Goal: Task Accomplishment & Management: Manage account settings

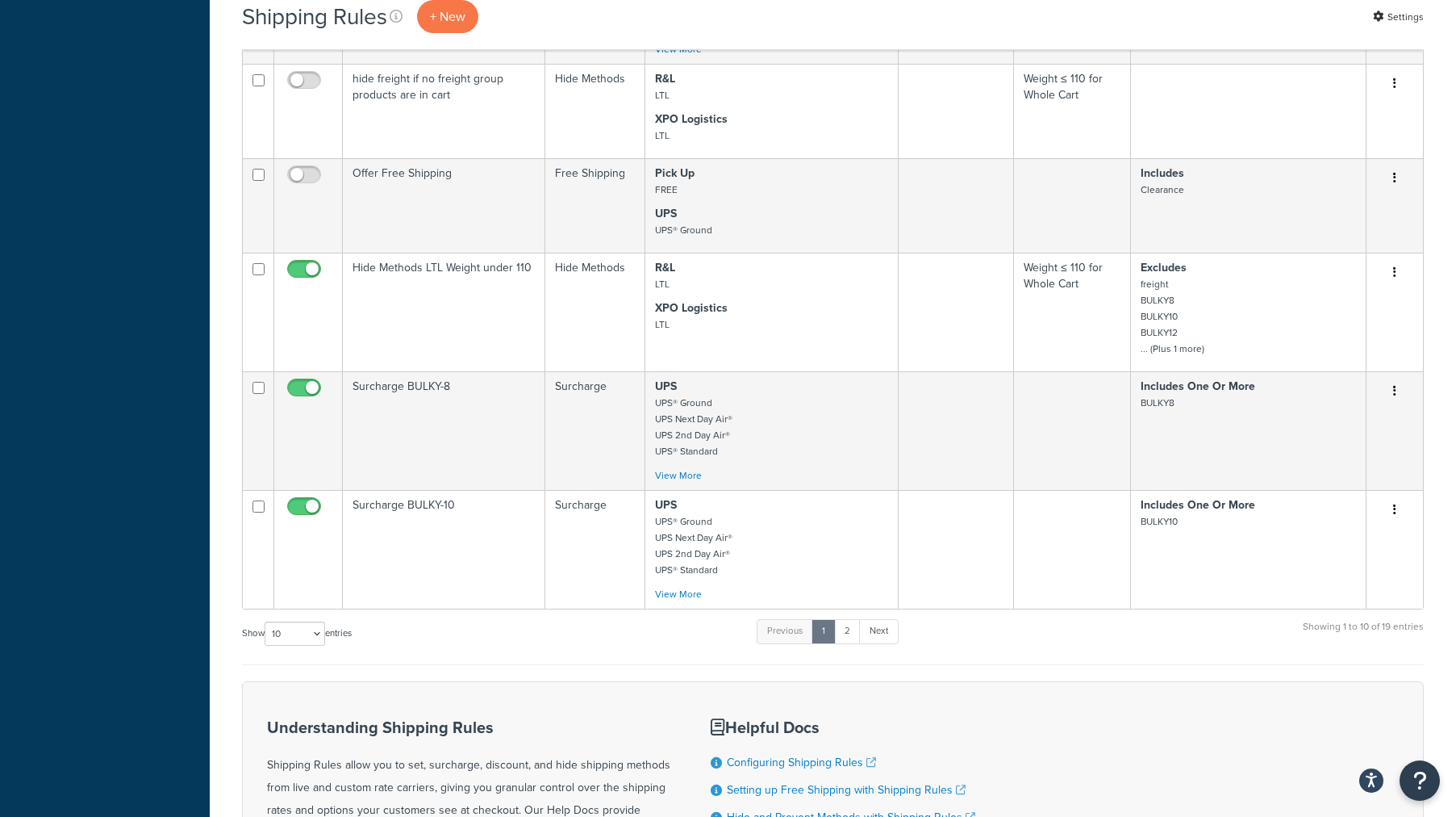
scroll to position [869, 0]
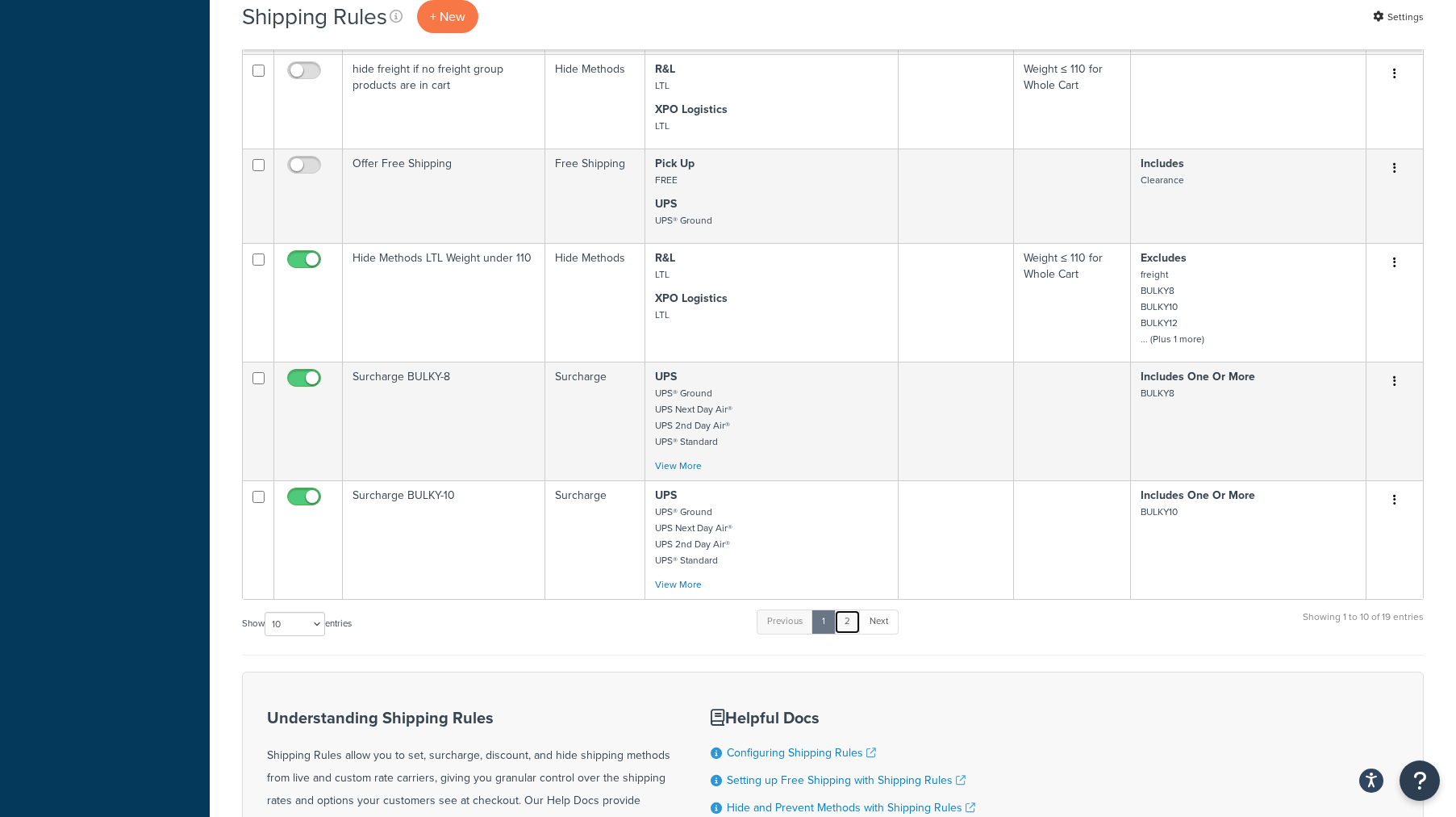
click at [847, 626] on link "2" at bounding box center [847, 620] width 27 height 24
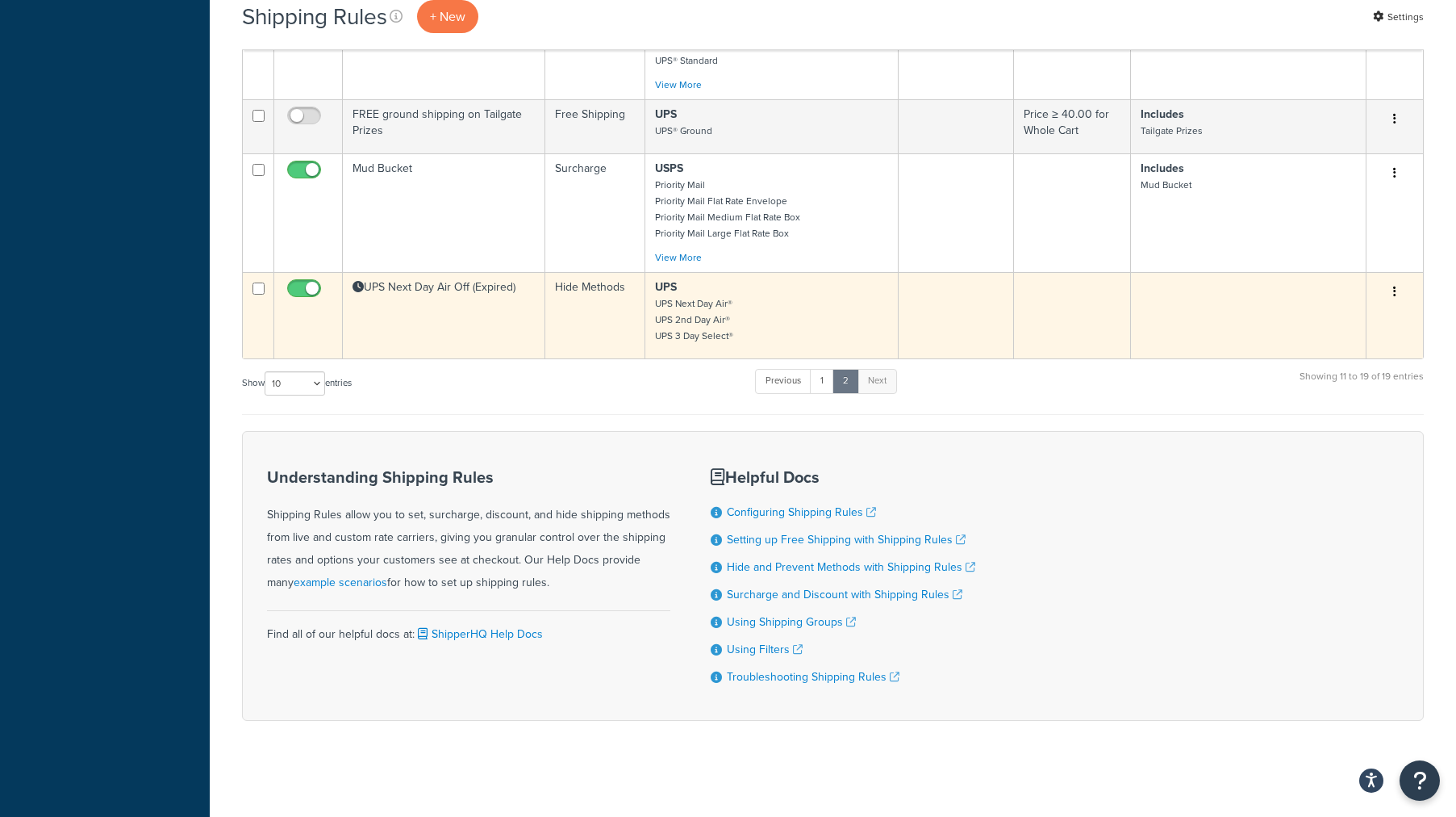
click at [499, 299] on td "UPS Next Day Air Off (Expired)" at bounding box center [444, 314] width 202 height 86
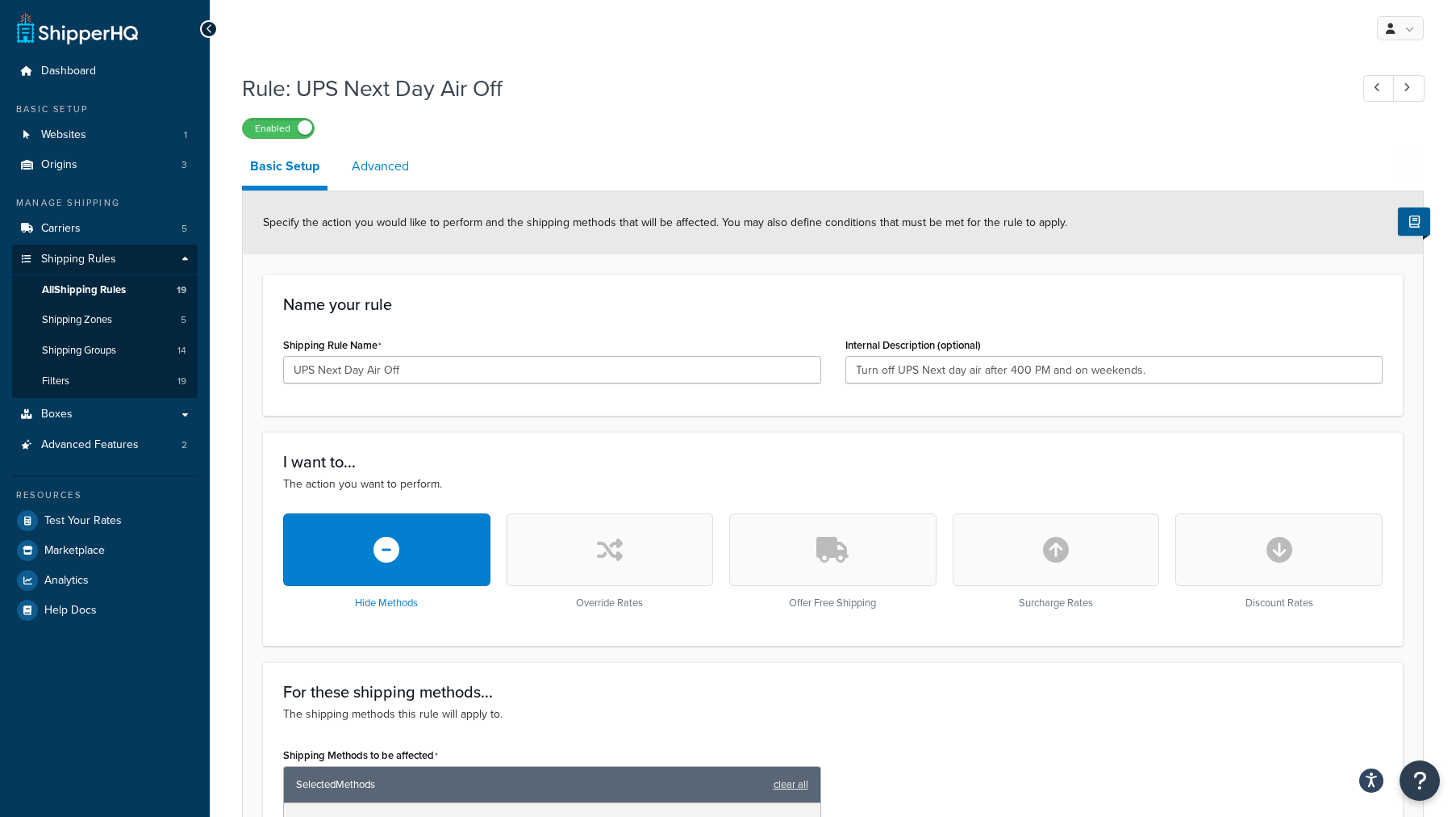
click at [356, 158] on link "Advanced" at bounding box center [380, 166] width 73 height 39
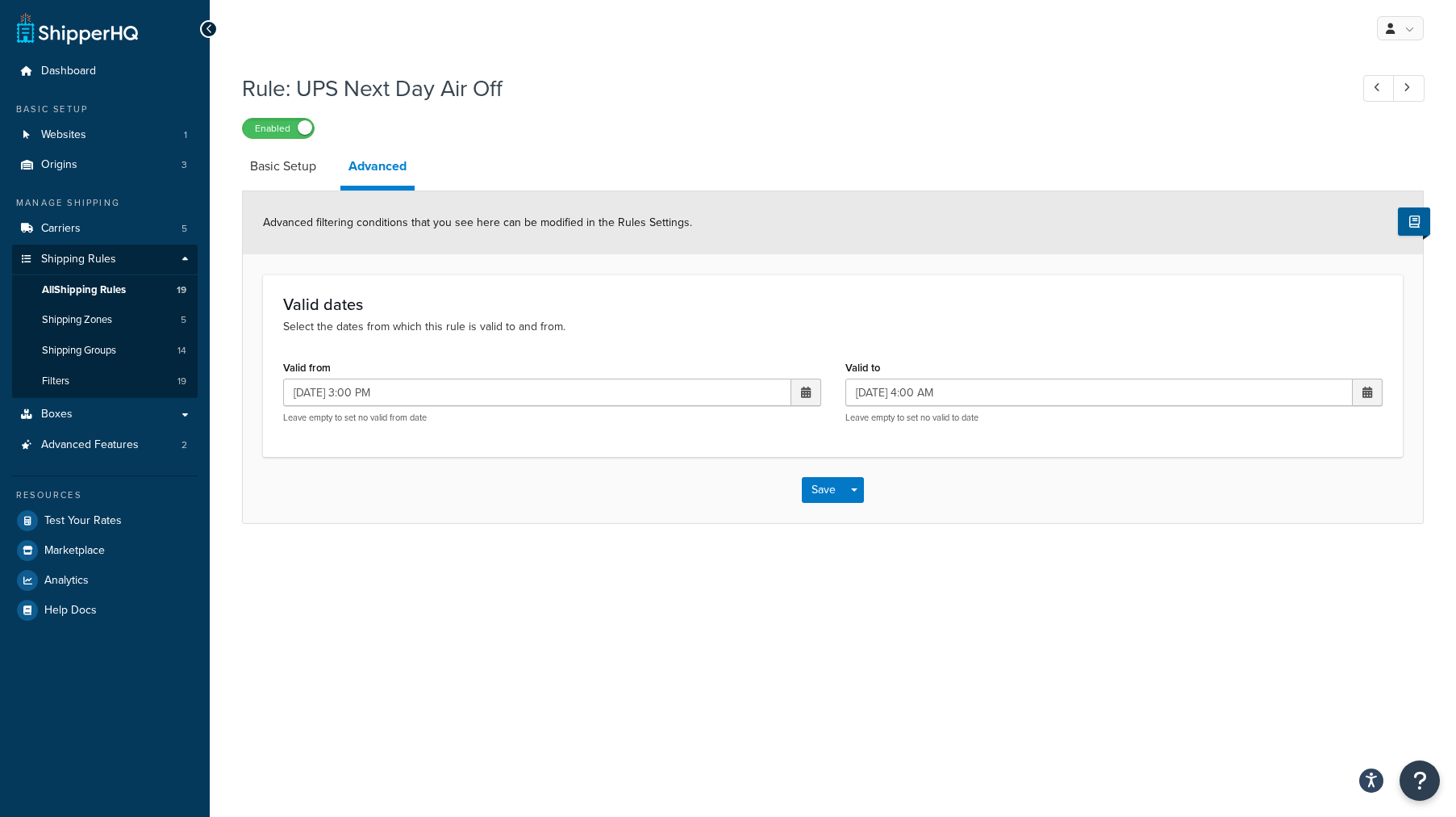
click at [803, 392] on span at bounding box center [806, 392] width 9 height 11
click at [779, 541] on td "22" at bounding box center [775, 544] width 28 height 24
type input "[DATE] 3:00 PM"
click at [1370, 392] on span at bounding box center [1368, 392] width 9 height 11
click at [1225, 571] on td "25" at bounding box center [1226, 568] width 28 height 24
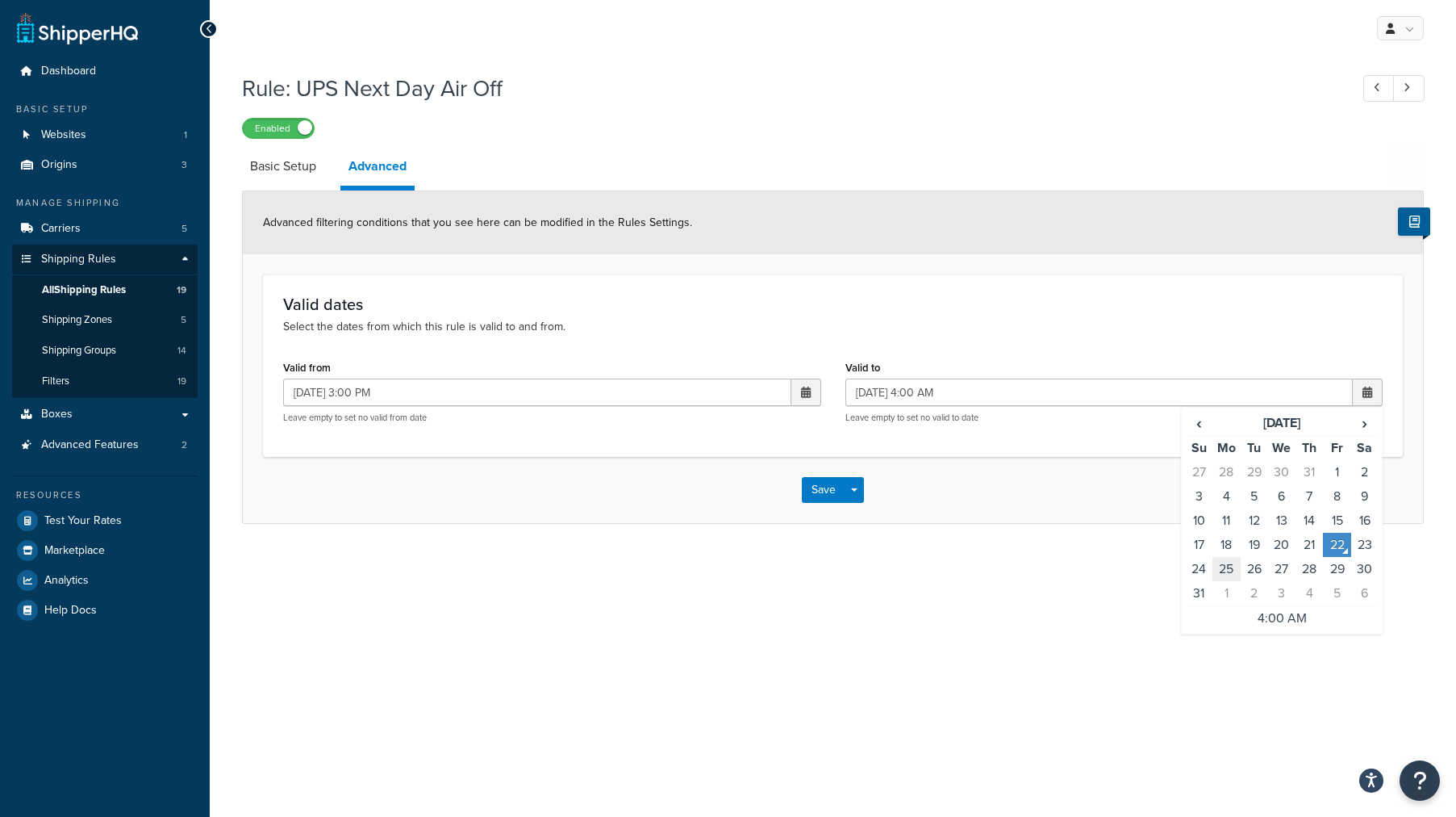
type input "[DATE] 4:00 AM"
click at [807, 485] on button "Save" at bounding box center [823, 489] width 44 height 26
